Goal: Information Seeking & Learning: Check status

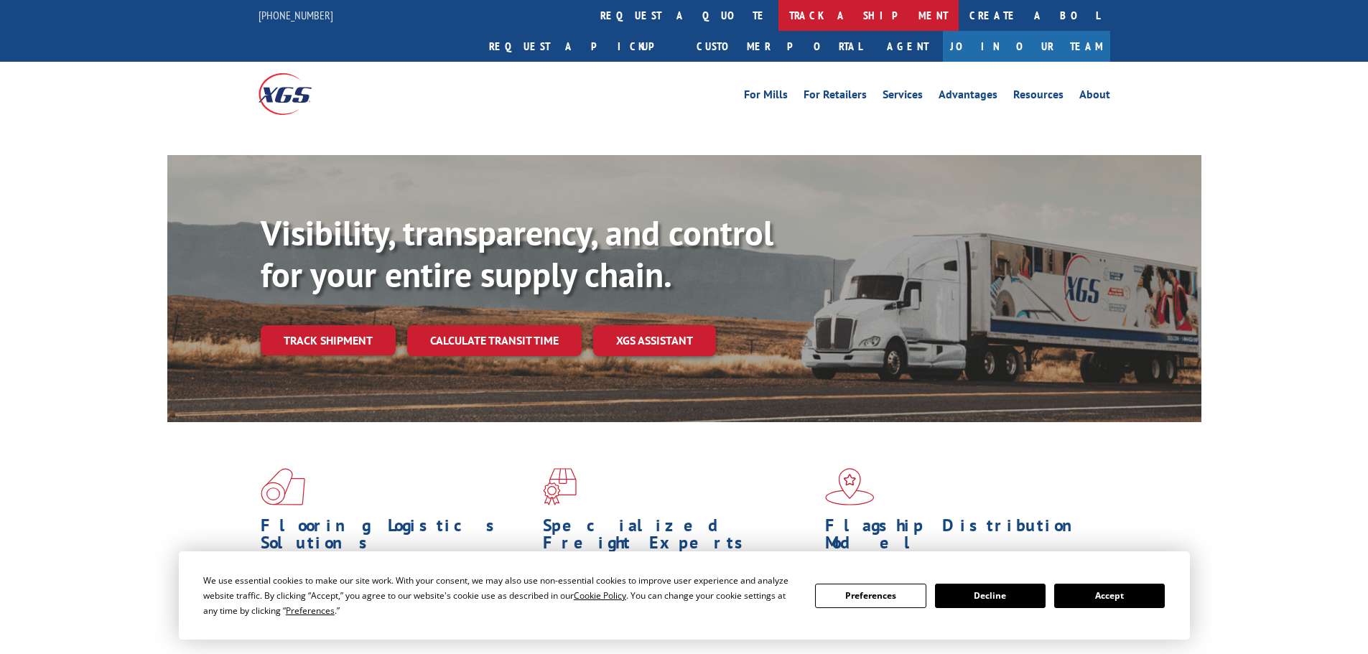
click at [778, 16] on link "track a shipment" at bounding box center [868, 15] width 180 height 31
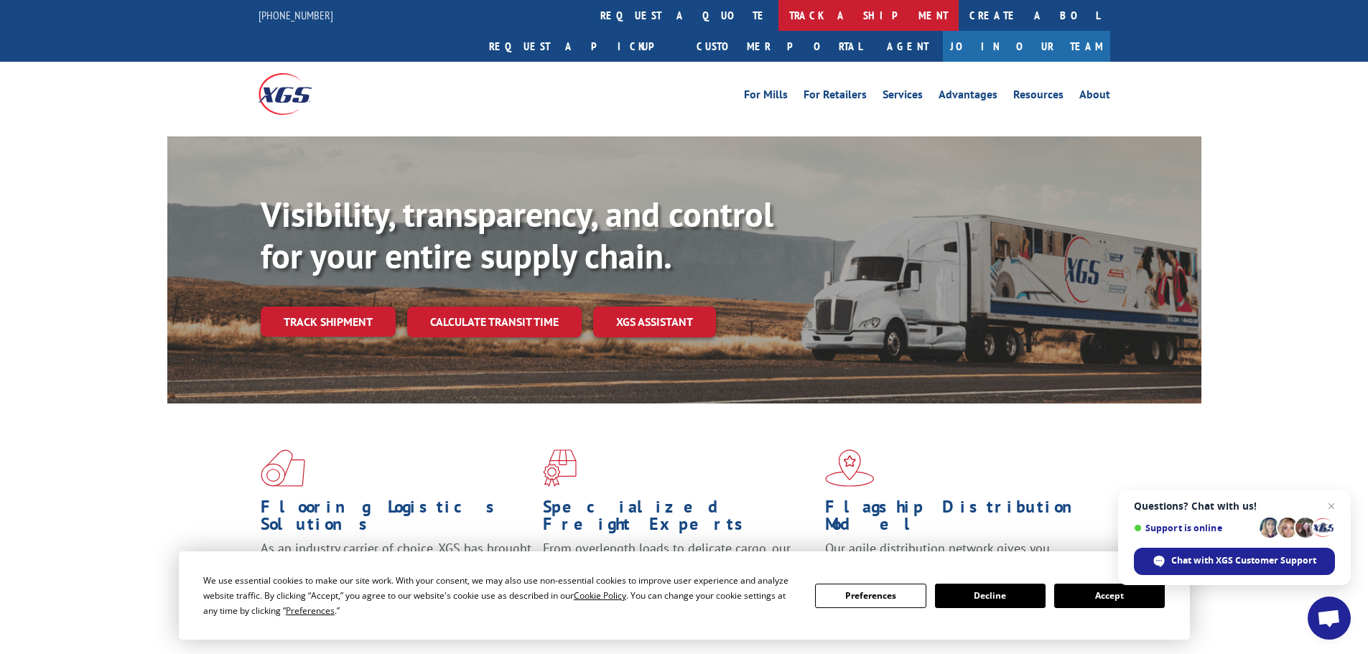
click at [778, 19] on link "track a shipment" at bounding box center [868, 15] width 180 height 31
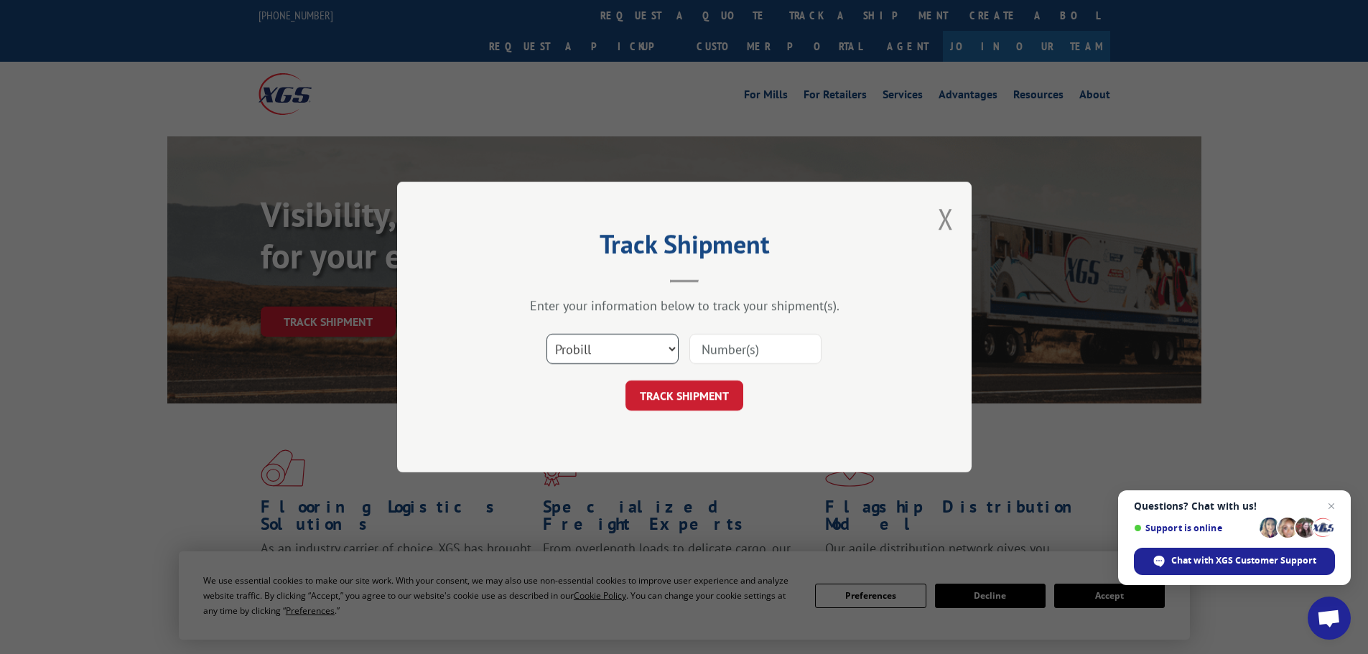
click at [604, 350] on select "Select category... Probill BOL PO" at bounding box center [612, 349] width 132 height 30
select select "bol"
click at [546, 334] on select "Select category... Probill BOL PO" at bounding box center [612, 349] width 132 height 30
click at [718, 339] on input at bounding box center [755, 349] width 132 height 30
paste input "5413895"
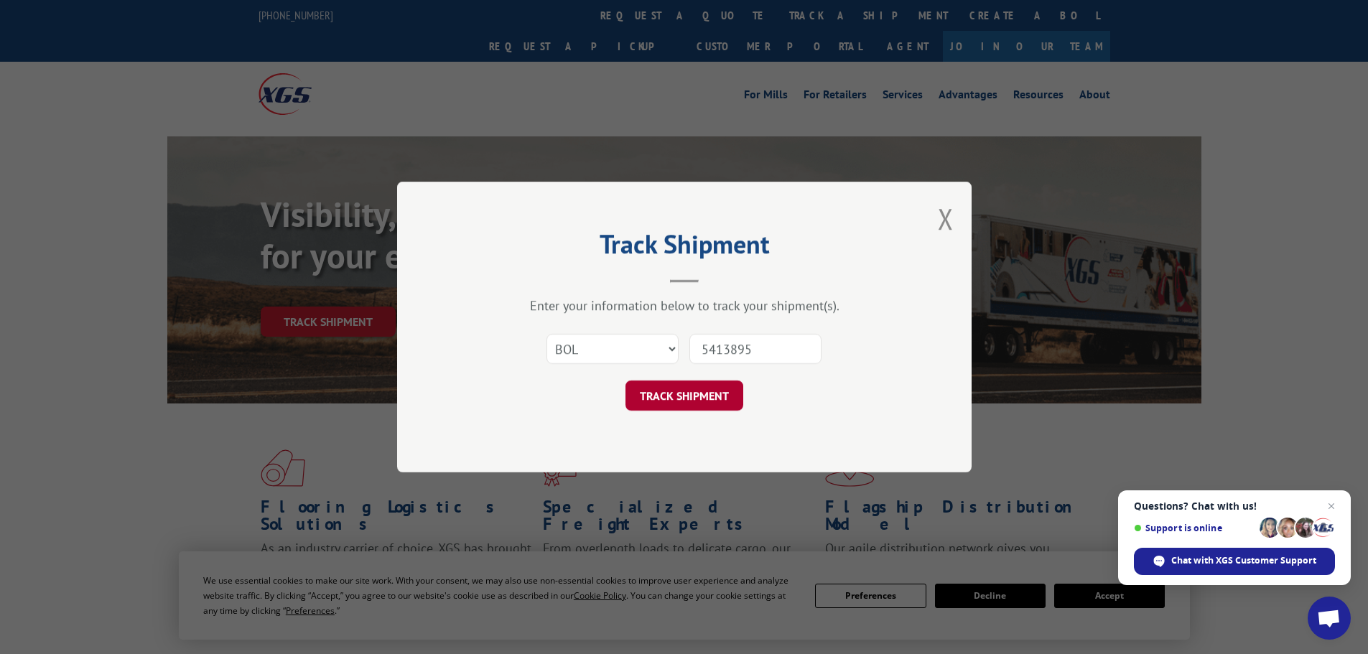
type input "5413895"
click at [705, 393] on button "TRACK SHIPMENT" at bounding box center [684, 395] width 118 height 30
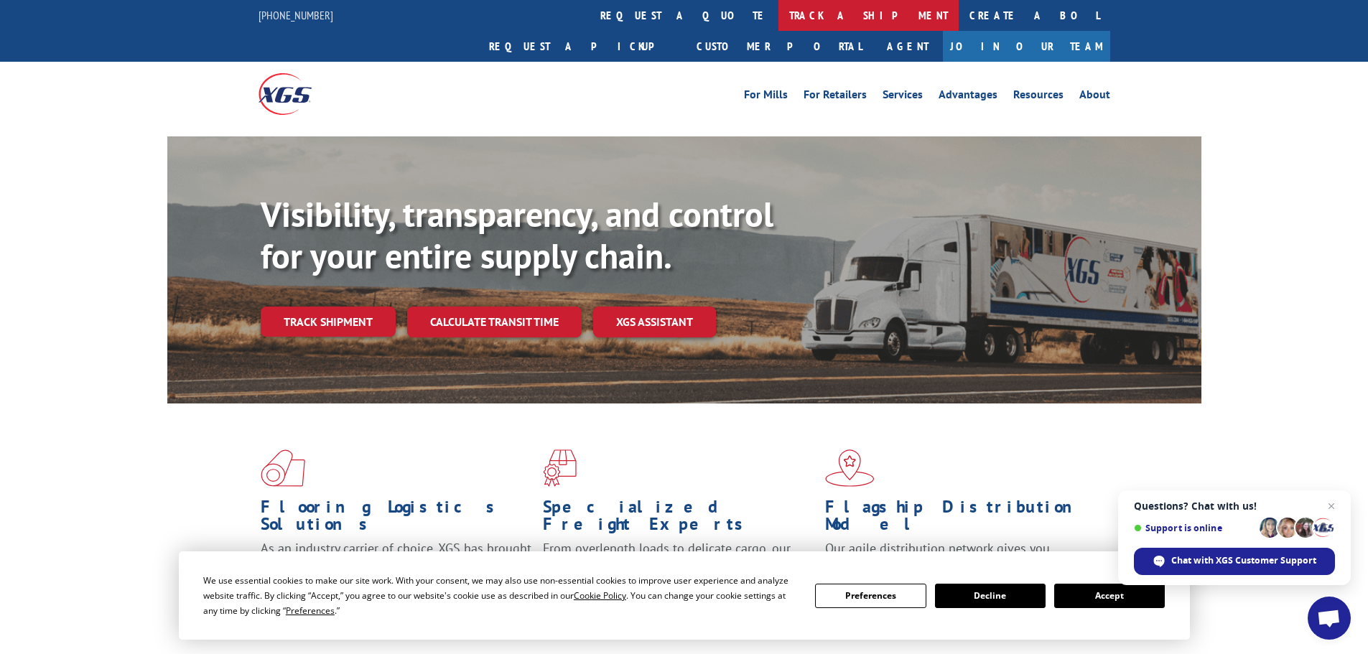
click at [778, 17] on link "track a shipment" at bounding box center [868, 15] width 180 height 31
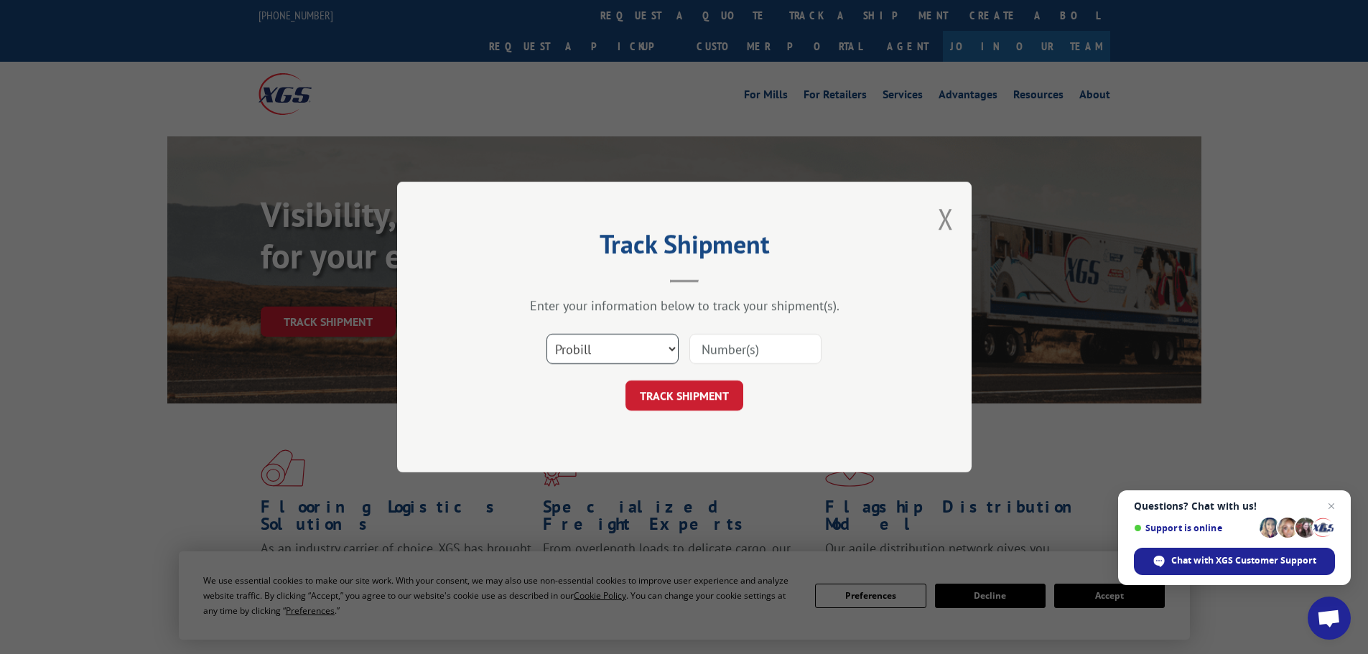
click at [579, 347] on select "Select category... Probill BOL PO" at bounding box center [612, 349] width 132 height 30
select select "bol"
click at [546, 334] on select "Select category... Probill BOL PO" at bounding box center [612, 349] width 132 height 30
click at [707, 345] on input at bounding box center [755, 349] width 132 height 30
paste input "7052038"
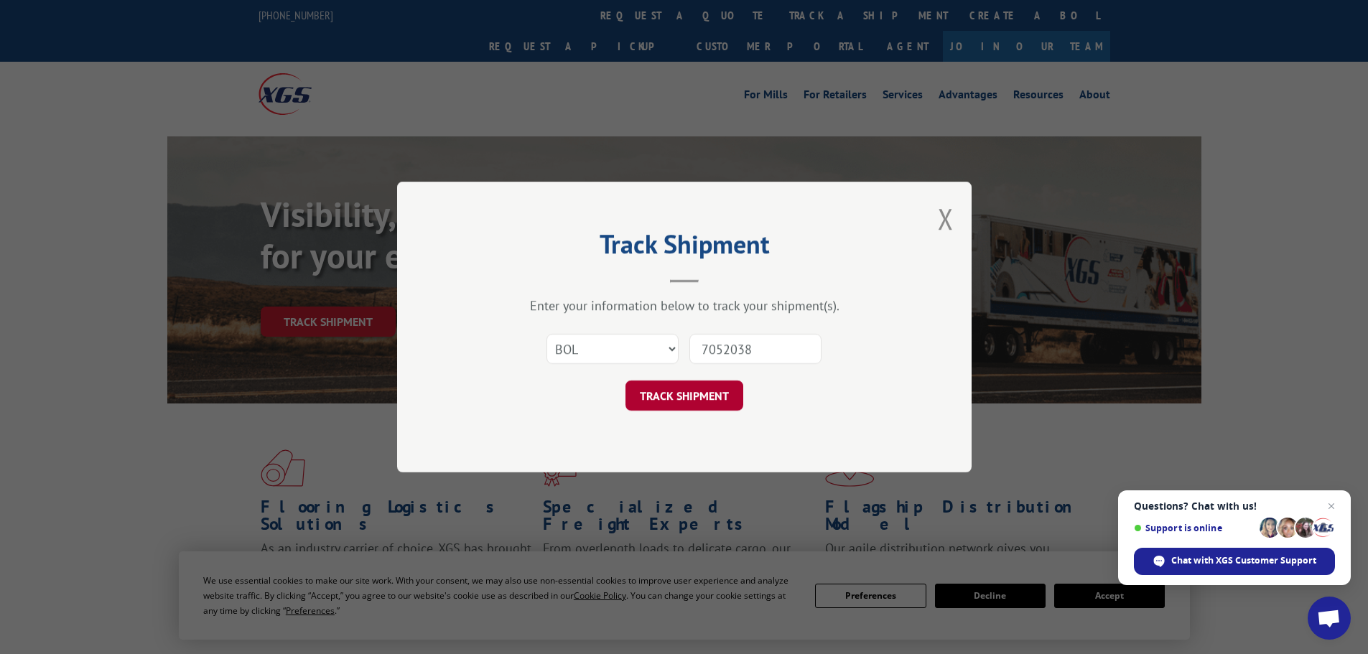
type input "7052038"
click at [666, 390] on button "TRACK SHIPMENT" at bounding box center [684, 395] width 118 height 30
